Goal: Check status

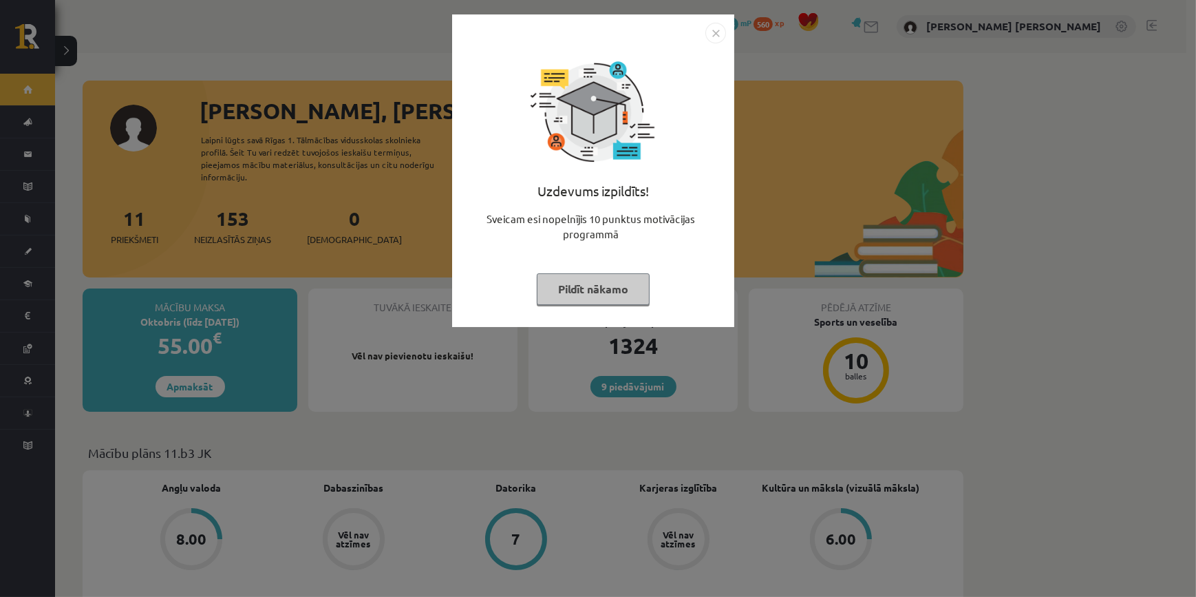
click at [705, 36] on img "Close" at bounding box center [715, 33] width 21 height 21
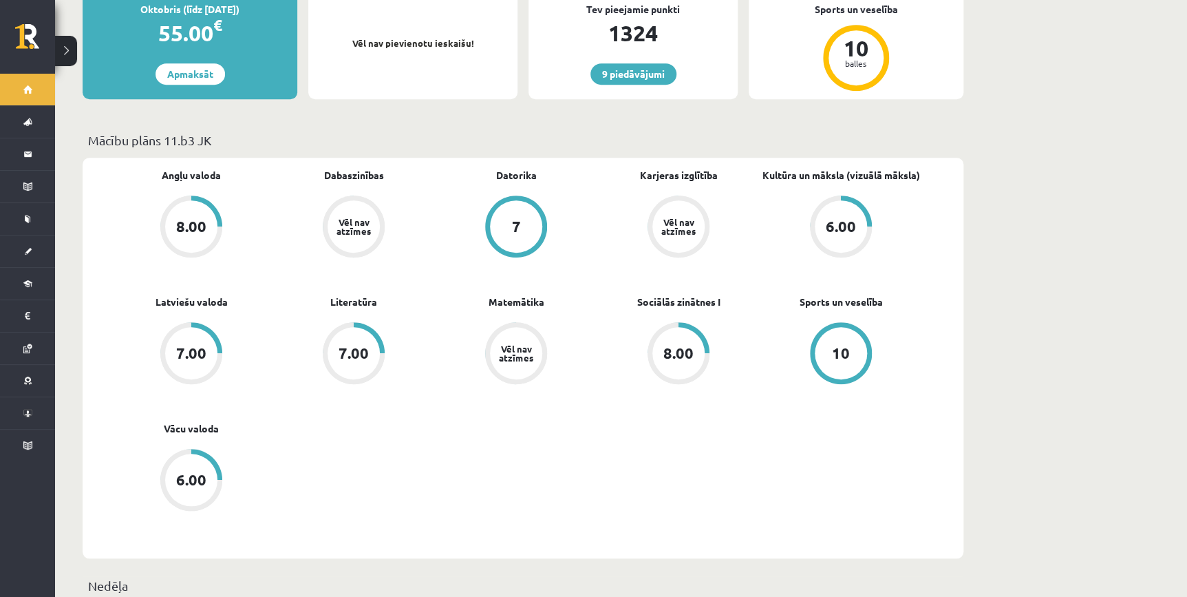
scroll to position [125, 0]
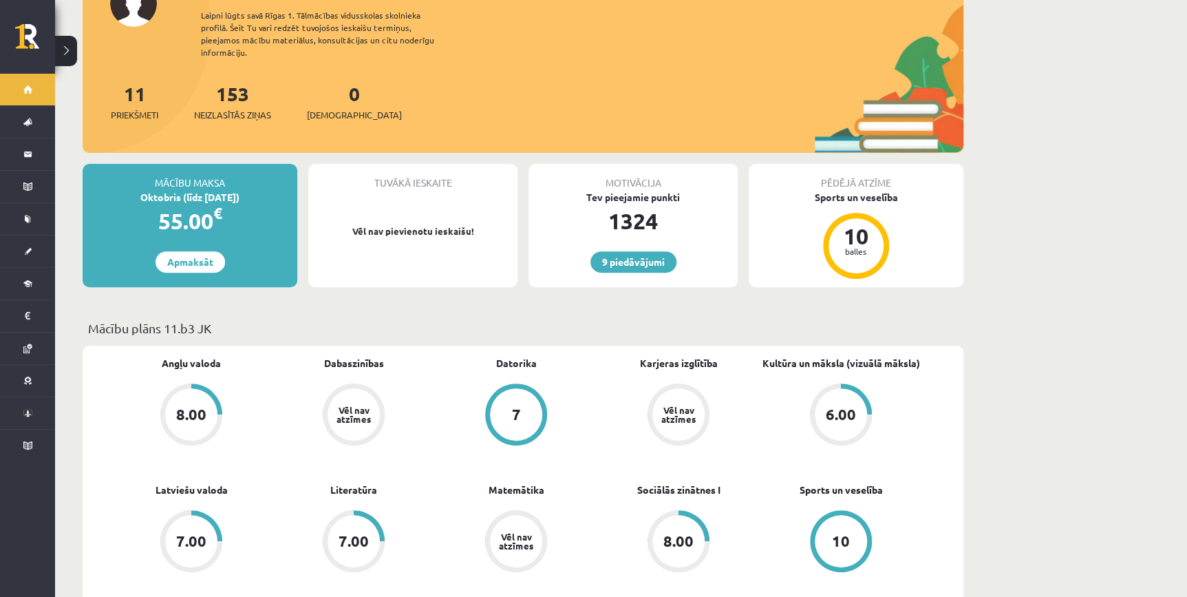
click at [418, 224] on p "Vēl nav pievienotu ieskaišu!" at bounding box center [412, 231] width 195 height 14
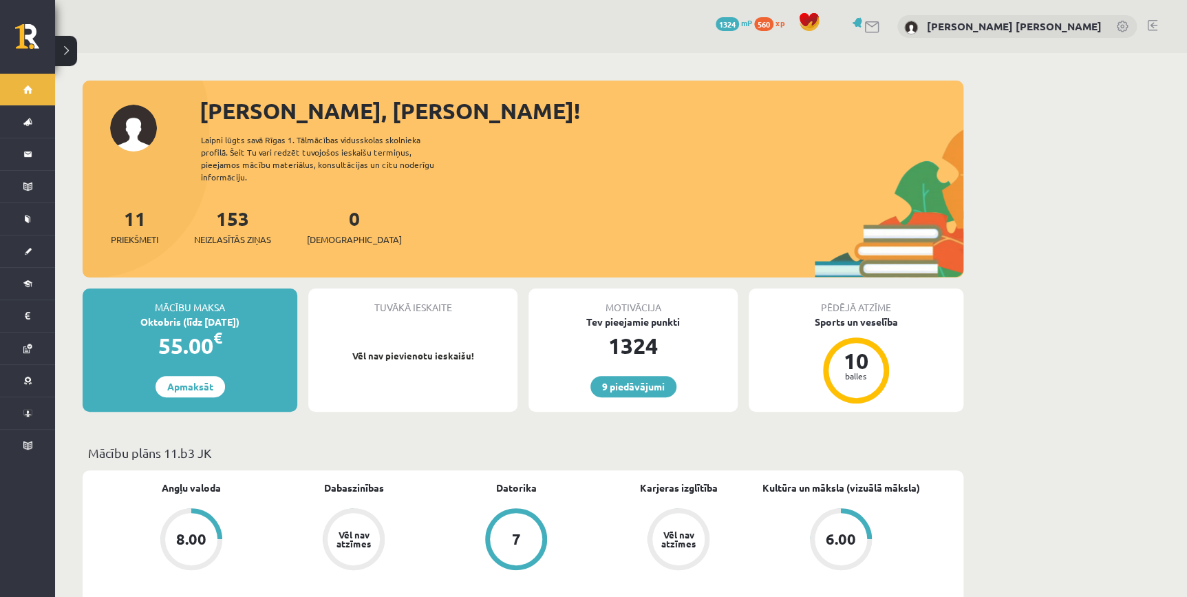
click at [350, 217] on div "0 Ieskaites" at bounding box center [354, 225] width 95 height 43
click at [342, 220] on div "0 Ieskaites" at bounding box center [354, 225] width 95 height 43
click at [337, 233] on span "[DEMOGRAPHIC_DATA]" at bounding box center [354, 240] width 95 height 14
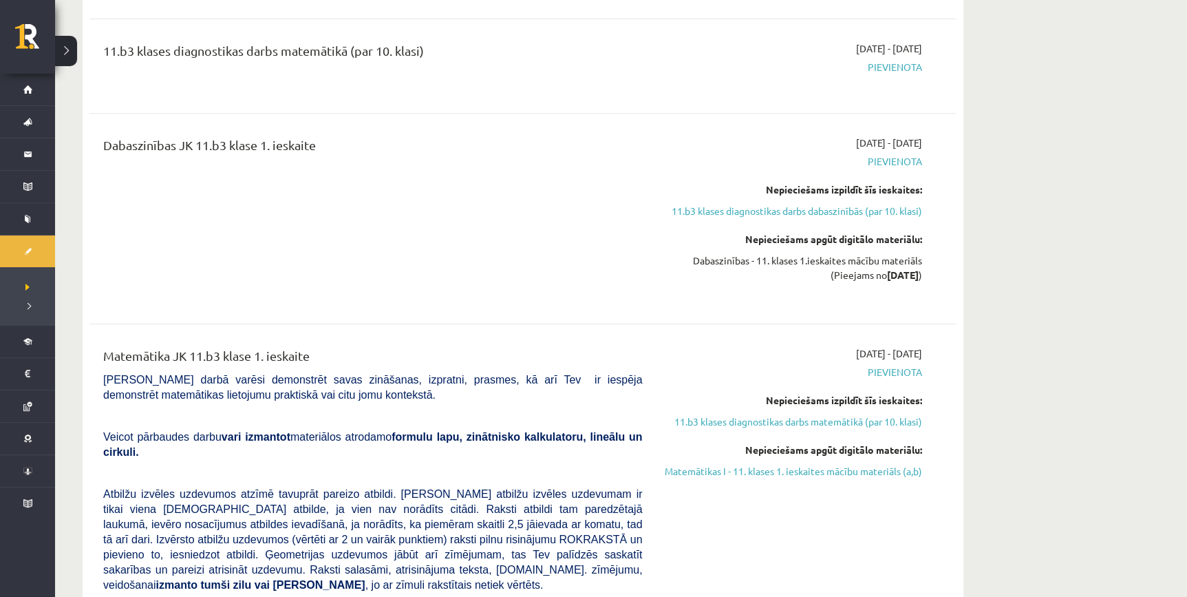
scroll to position [62, 0]
